Goal: Transaction & Acquisition: Subscribe to service/newsletter

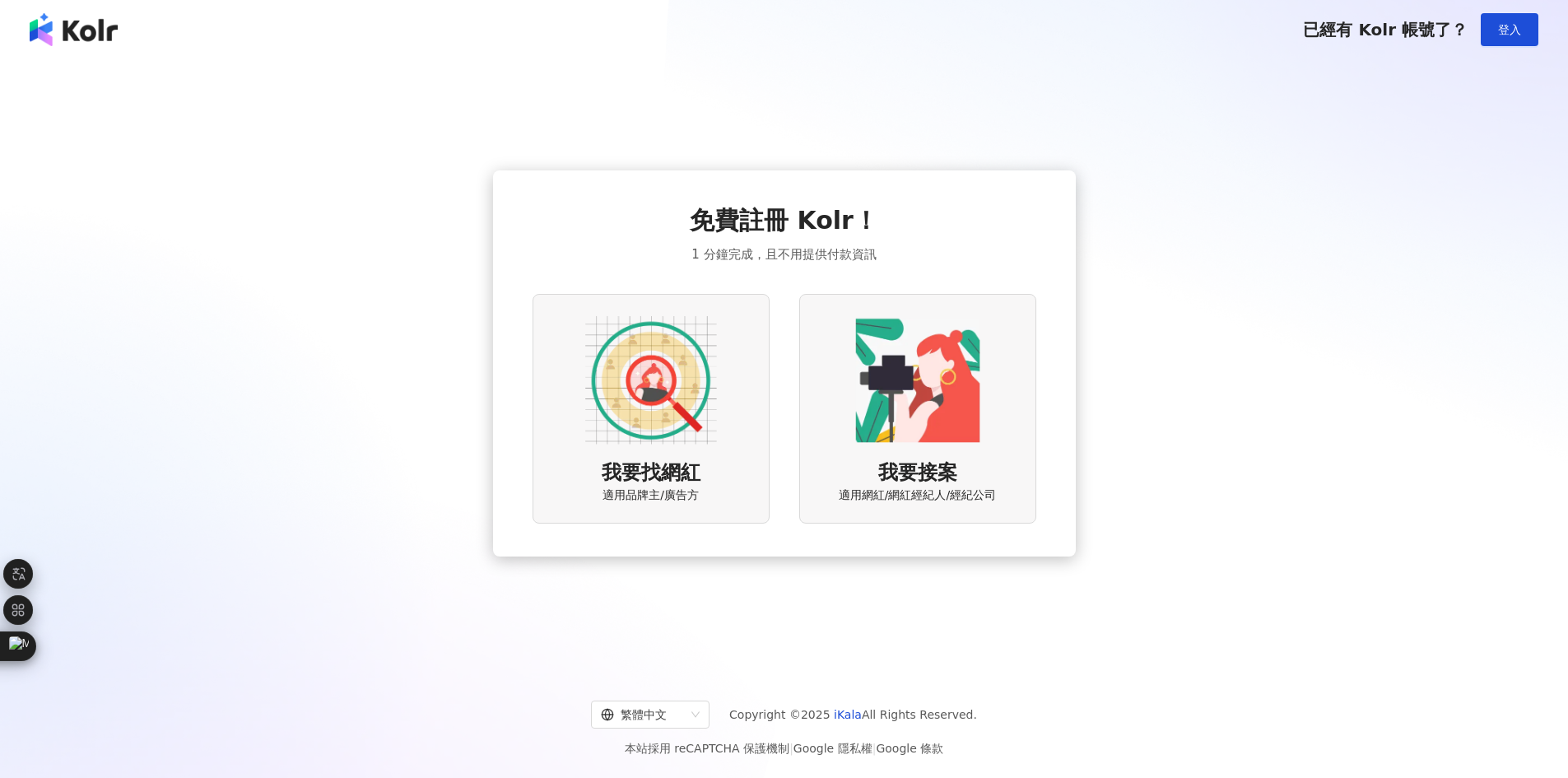
click at [689, 402] on img at bounding box center [651, 380] width 132 height 132
click at [68, 30] on img at bounding box center [74, 29] width 88 height 33
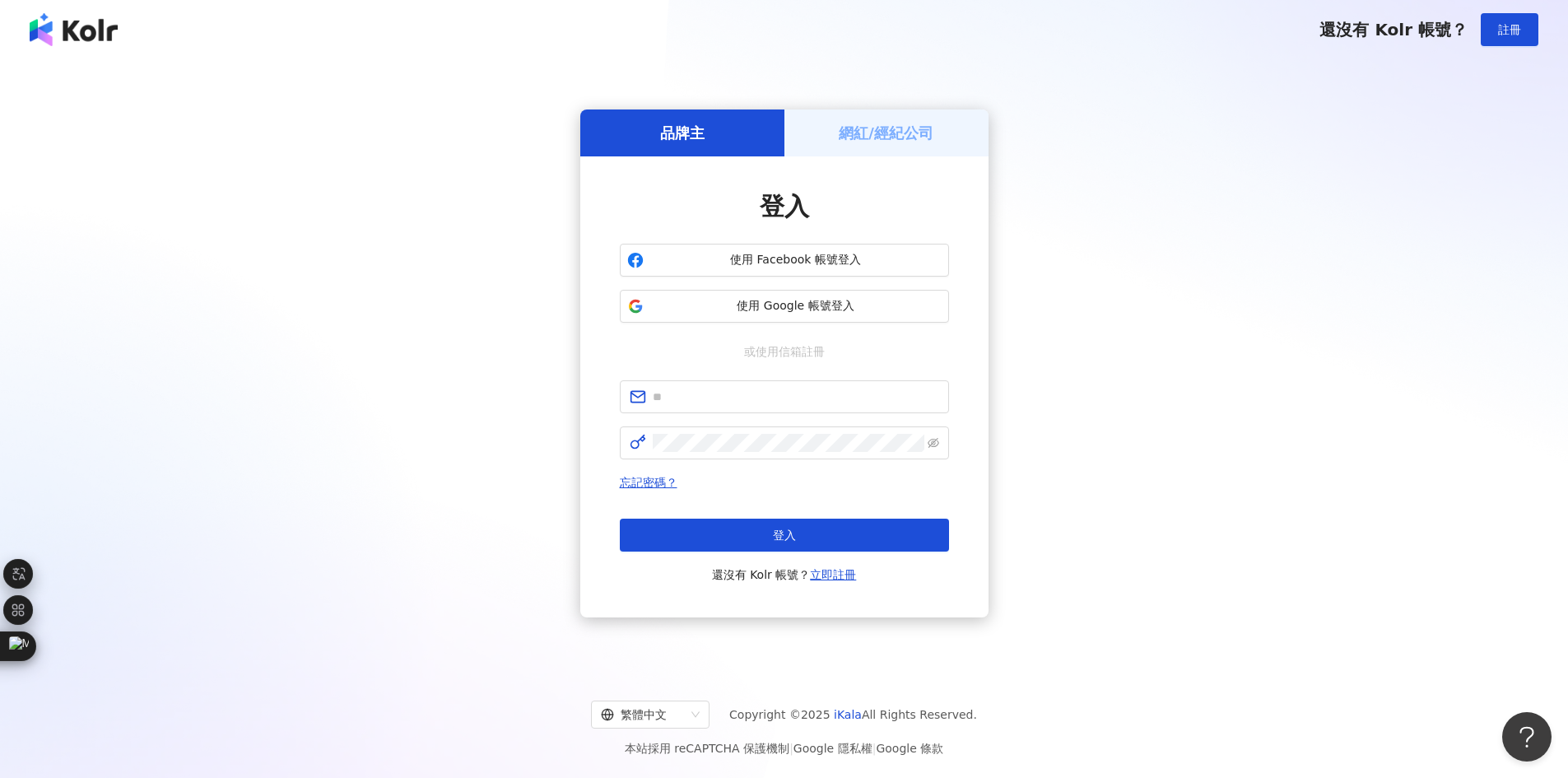
click at [389, 166] on div "品牌主 網紅/經紀公司 登入 使用 Facebook 帳號登入 使用 Google 帳號登入 或使用信箱註冊 忘記密碼？ 登入 還沒有 Kolr 帳號？ 立即…" at bounding box center [784, 363] width 1529 height 582
